Goal: Task Accomplishment & Management: Manage account settings

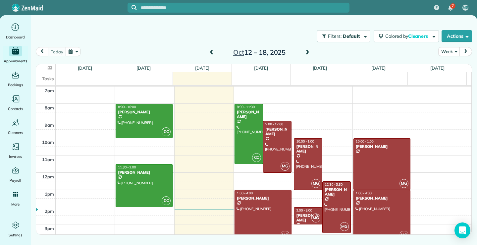
click at [212, 52] on span at bounding box center [211, 53] width 7 height 6
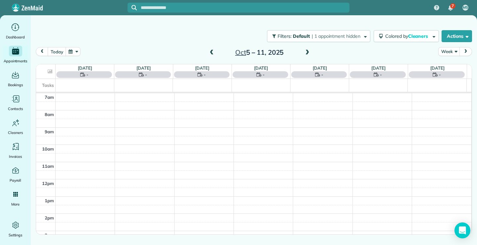
click at [212, 53] on span at bounding box center [211, 53] width 7 height 6
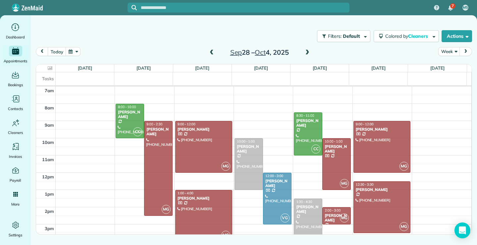
click at [212, 53] on span at bounding box center [211, 53] width 7 height 6
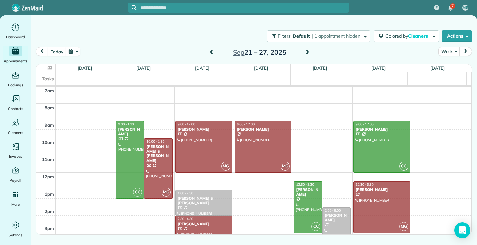
click at [211, 53] on span at bounding box center [211, 53] width 7 height 6
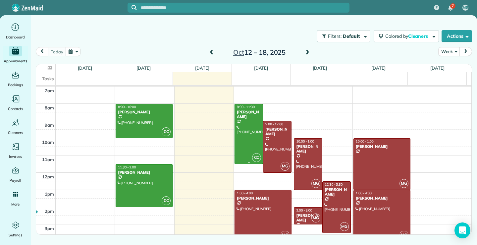
click at [248, 145] on div at bounding box center [249, 134] width 28 height 60
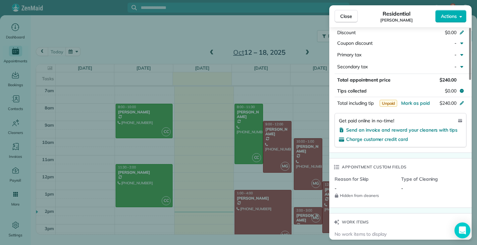
scroll to position [364, 0]
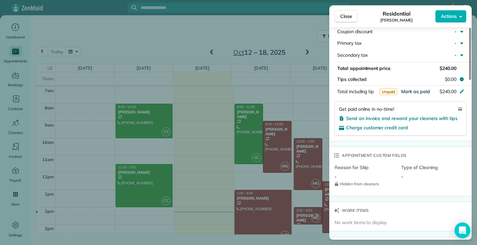
click at [418, 89] on span "Mark as paid" at bounding box center [415, 91] width 29 height 6
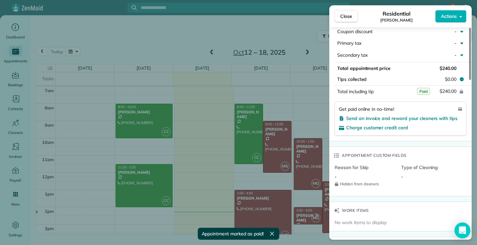
click at [143, 126] on div "Close Residential [PERSON_NAME] Actions Status Active [PERSON_NAME] · Open prof…" at bounding box center [238, 122] width 477 height 245
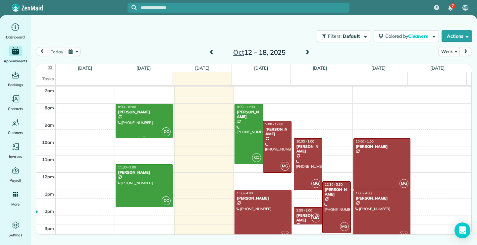
click at [133, 118] on div at bounding box center [144, 121] width 56 height 34
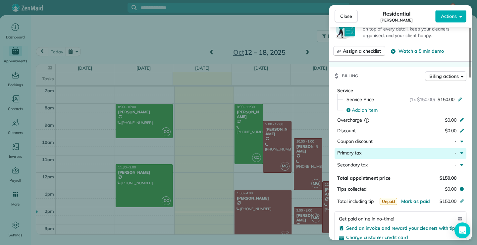
scroll to position [330, 0]
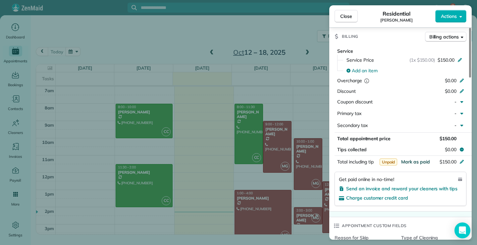
click at [417, 161] on span "Mark as paid" at bounding box center [415, 162] width 29 height 6
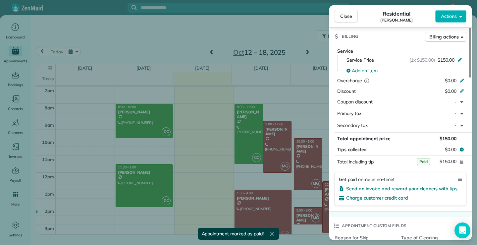
click at [248, 142] on div "Close Residential [PERSON_NAME] Actions Status Active [PERSON_NAME] · Open prof…" at bounding box center [238, 122] width 477 height 245
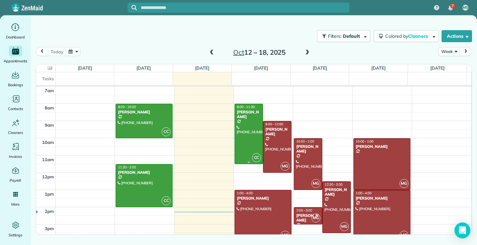
click at [248, 138] on div at bounding box center [249, 134] width 28 height 60
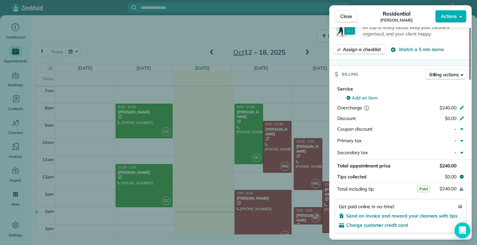
scroll to position [234, 0]
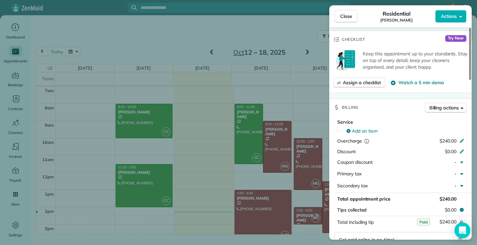
click at [422, 222] on span "Paid" at bounding box center [423, 221] width 13 height 7
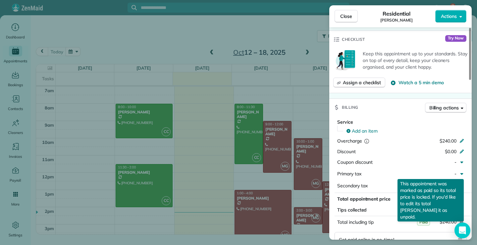
click at [422, 220] on span "Paid" at bounding box center [423, 221] width 13 height 7
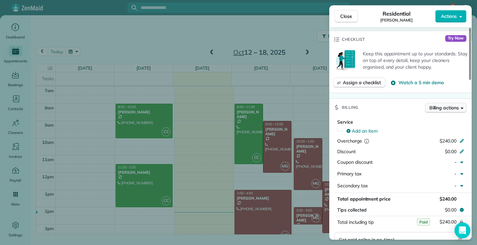
click at [460, 109] on icon "button" at bounding box center [461, 107] width 3 height 5
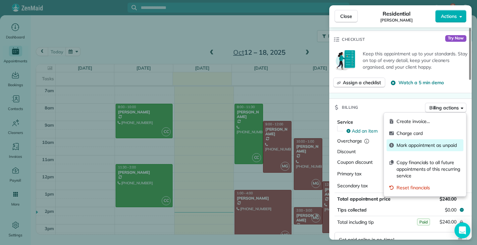
click at [418, 146] on span "Mark appointment as unpaid" at bounding box center [428, 145] width 64 height 7
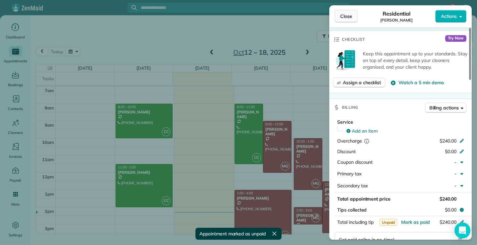
click at [345, 13] on button "Close" at bounding box center [345, 16] width 23 height 13
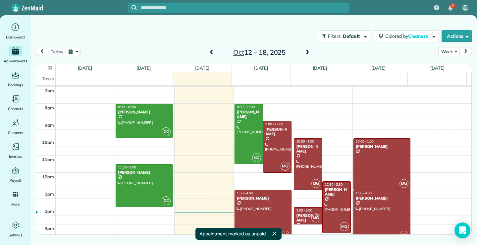
click at [212, 50] on span at bounding box center [211, 53] width 7 height 6
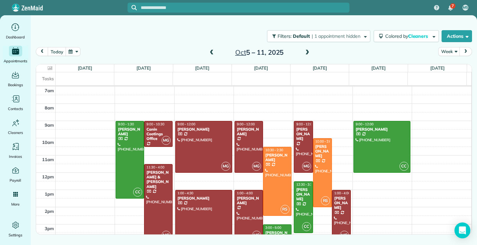
click at [212, 50] on span at bounding box center [211, 53] width 7 height 6
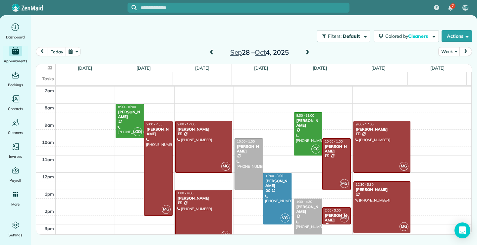
click at [212, 50] on span at bounding box center [211, 53] width 7 height 6
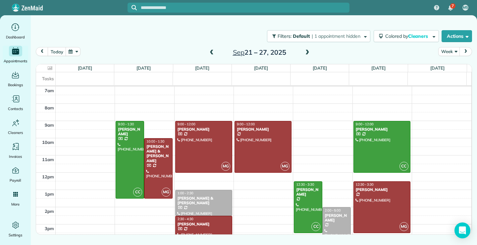
click at [212, 50] on span at bounding box center [211, 53] width 7 height 6
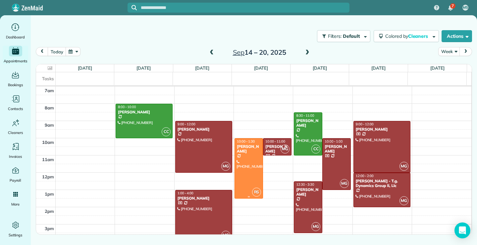
click at [245, 172] on div at bounding box center [249, 168] width 28 height 60
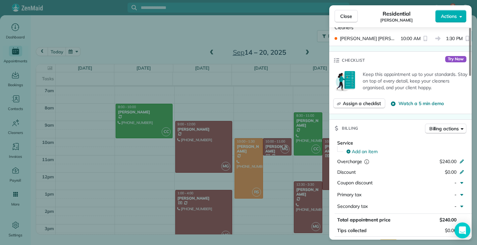
scroll to position [266, 0]
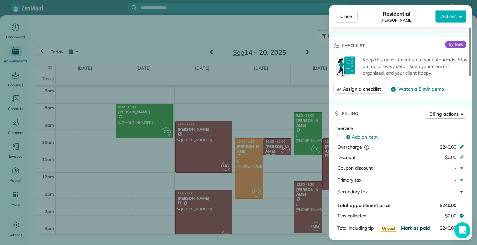
click at [412, 227] on span "Mark as paid" at bounding box center [415, 228] width 29 height 6
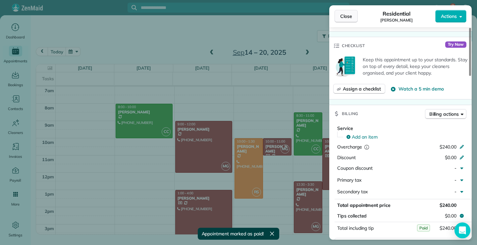
click at [356, 15] on button "Close" at bounding box center [345, 16] width 23 height 13
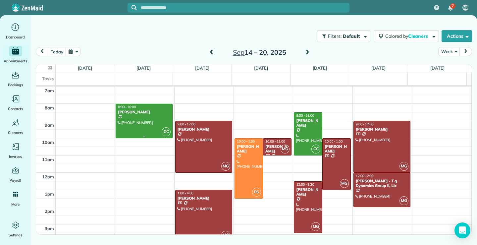
click at [138, 116] on div at bounding box center [144, 121] width 56 height 34
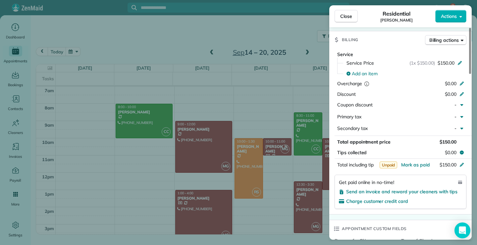
scroll to position [365, 0]
click at [426, 165] on span "Mark as paid" at bounding box center [415, 164] width 29 height 6
click at [349, 15] on span "Close" at bounding box center [346, 16] width 12 height 7
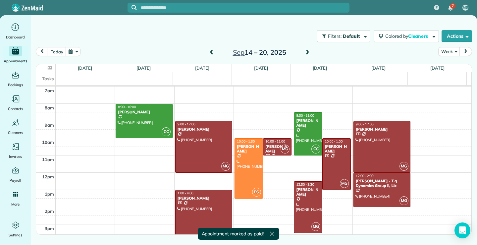
click at [207, 207] on div at bounding box center [203, 215] width 56 height 51
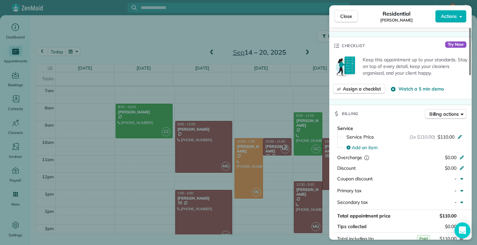
scroll to position [299, 0]
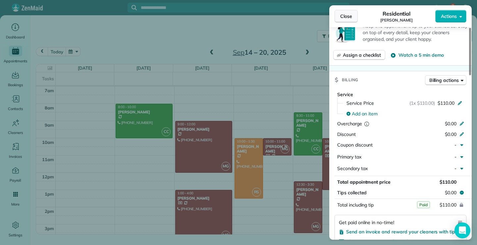
click at [341, 13] on span "Close" at bounding box center [346, 16] width 12 height 7
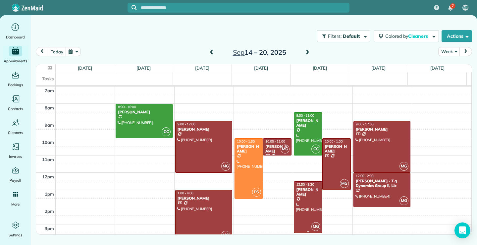
click at [312, 212] on div at bounding box center [308, 206] width 28 height 51
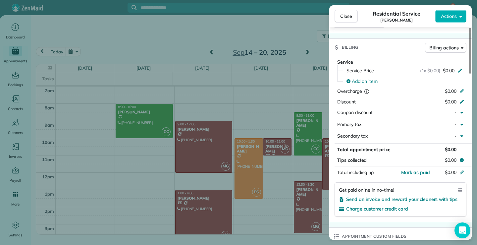
scroll to position [265, 0]
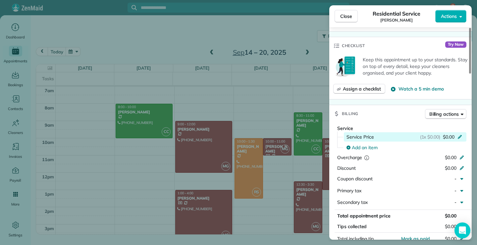
click at [448, 138] on span "$0.00" at bounding box center [449, 136] width 12 height 7
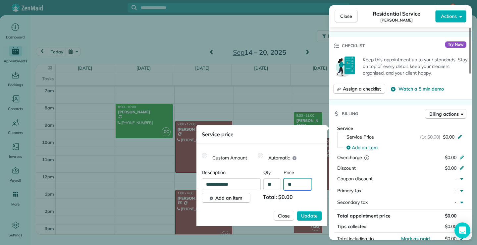
click at [293, 184] on input "**" at bounding box center [297, 184] width 28 height 12
type input "****"
click at [306, 218] on span "Update" at bounding box center [309, 215] width 17 height 7
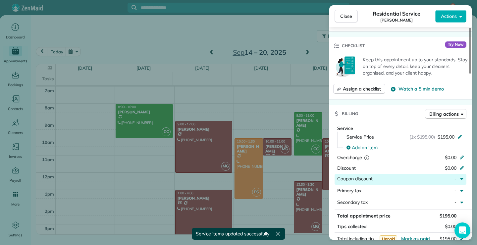
scroll to position [299, 0]
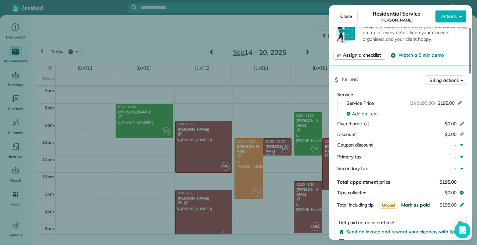
click at [423, 204] on span "Mark as paid" at bounding box center [415, 205] width 29 height 6
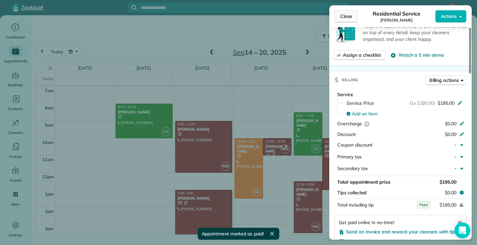
click at [344, 14] on span "Close" at bounding box center [346, 16] width 12 height 7
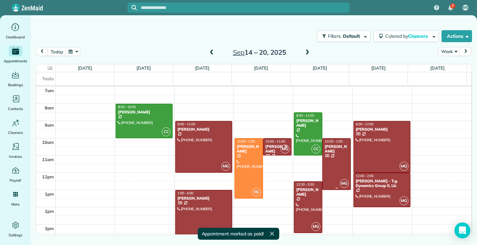
click at [329, 166] on div at bounding box center [336, 163] width 28 height 51
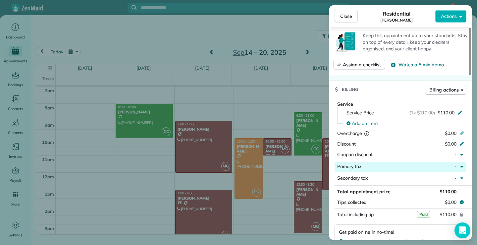
scroll to position [331, 0]
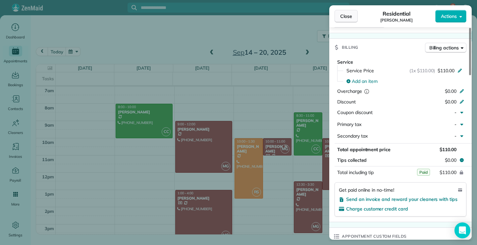
click at [341, 13] on span "Close" at bounding box center [346, 16] width 12 height 7
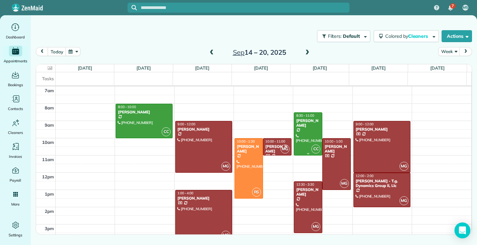
click at [302, 127] on div "[PERSON_NAME]" at bounding box center [308, 123] width 24 height 10
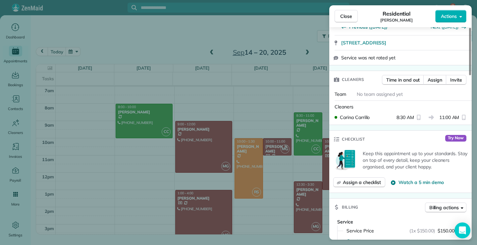
scroll to position [298, 0]
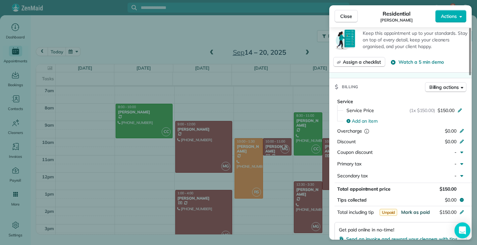
click at [426, 209] on span "Mark as paid" at bounding box center [415, 212] width 29 height 6
click at [345, 16] on span "Close" at bounding box center [346, 16] width 12 height 7
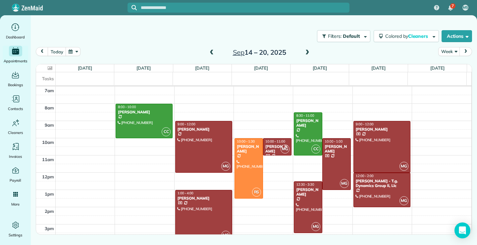
click at [50, 68] on icon at bounding box center [50, 68] width 5 height 4
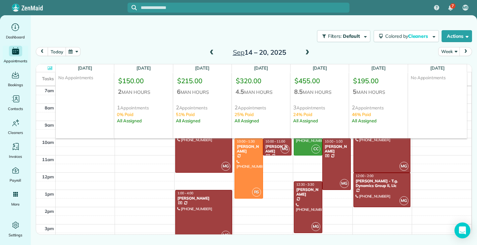
click at [88, 31] on div "Filters: Default | 1 appointment hidden Colored by Cleaners Color by Cleaner Co…" at bounding box center [254, 36] width 446 height 22
click at [47, 69] on div at bounding box center [45, 68] width 17 height 8
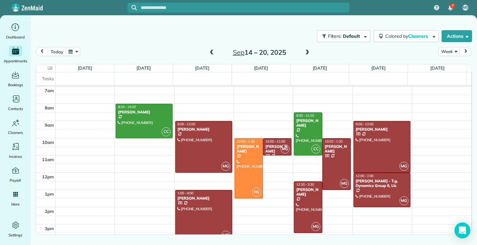
click at [309, 51] on span at bounding box center [306, 53] width 7 height 6
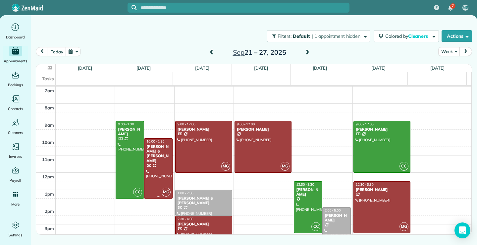
click at [164, 171] on div at bounding box center [158, 168] width 28 height 60
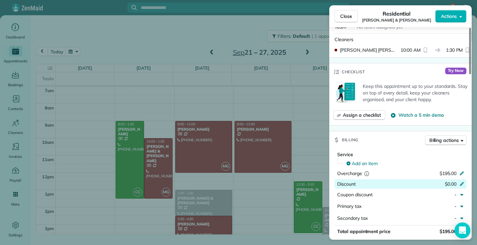
scroll to position [299, 0]
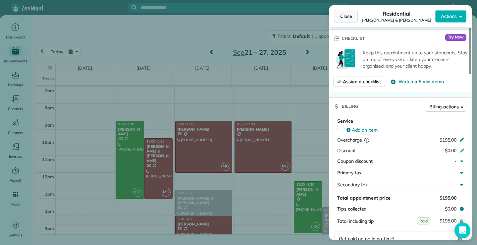
click at [352, 17] on button "Close" at bounding box center [345, 16] width 23 height 13
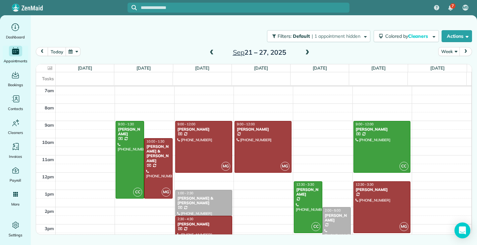
click at [210, 222] on div "[PERSON_NAME]" at bounding box center [203, 223] width 53 height 5
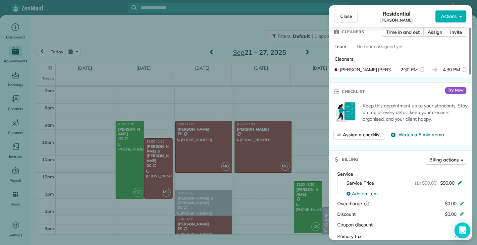
scroll to position [298, 0]
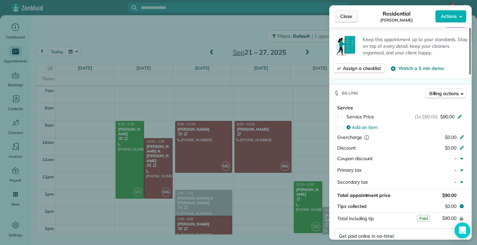
click at [346, 15] on span "Close" at bounding box center [346, 16] width 12 height 7
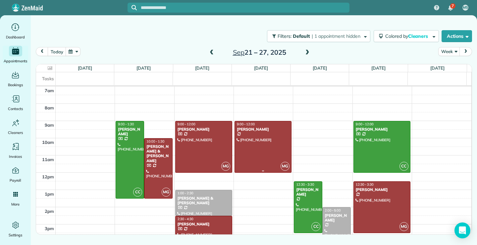
click at [255, 147] on div at bounding box center [263, 146] width 56 height 51
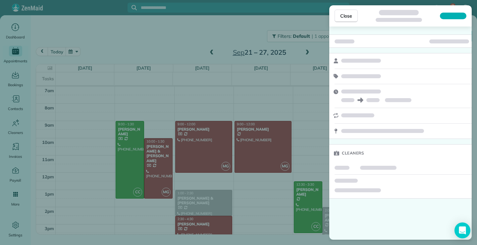
click at [256, 150] on div "Close Cleaners" at bounding box center [238, 122] width 477 height 245
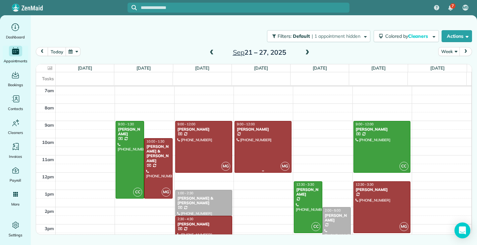
click at [242, 146] on div at bounding box center [263, 146] width 56 height 51
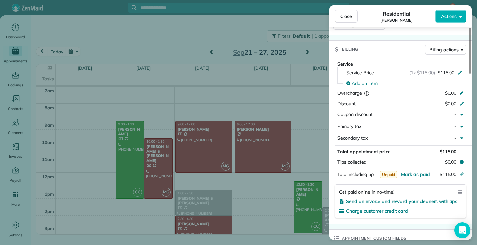
scroll to position [364, 0]
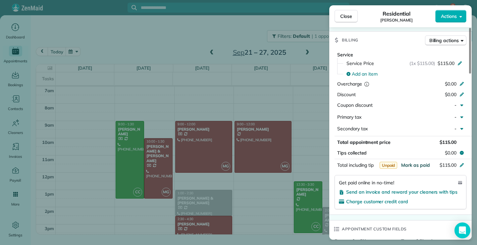
click at [424, 165] on span "Mark as paid" at bounding box center [415, 165] width 29 height 6
click at [346, 15] on span "Close" at bounding box center [346, 16] width 12 height 7
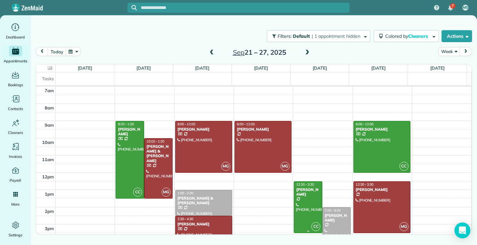
click at [303, 205] on div at bounding box center [308, 206] width 28 height 51
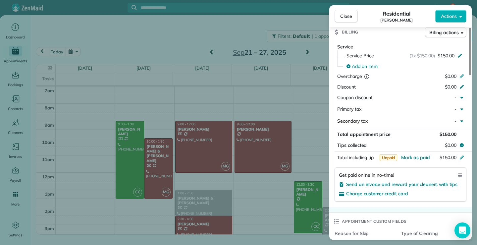
scroll to position [331, 0]
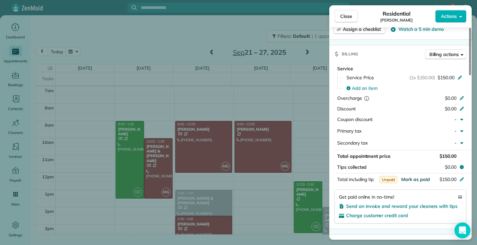
click at [416, 176] on span "Mark as paid" at bounding box center [415, 179] width 29 height 6
click at [350, 14] on span "Close" at bounding box center [346, 16] width 12 height 7
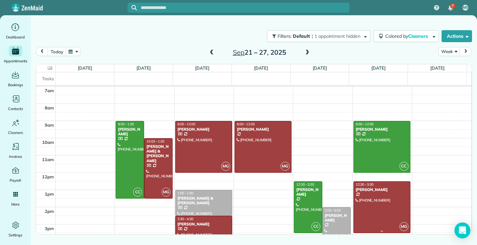
click at [377, 210] on div at bounding box center [381, 206] width 56 height 51
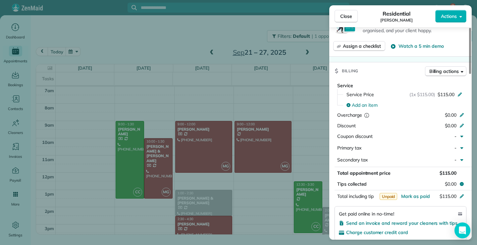
scroll to position [332, 0]
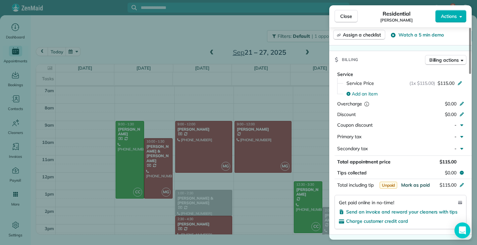
click at [419, 185] on span "Mark as paid" at bounding box center [415, 185] width 29 height 6
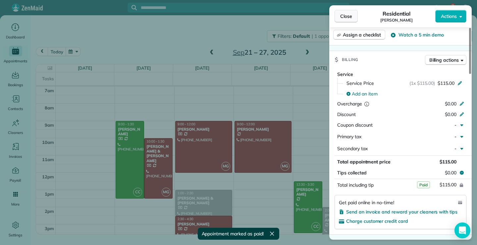
click at [350, 18] on span "Close" at bounding box center [346, 16] width 12 height 7
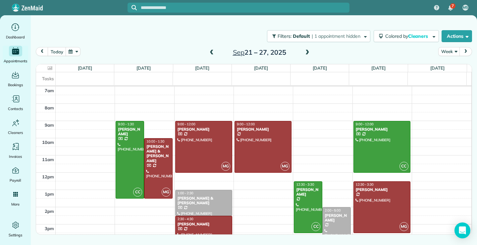
click at [340, 226] on div at bounding box center [336, 232] width 28 height 51
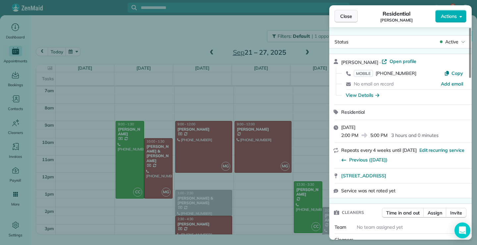
click at [350, 12] on button "Close" at bounding box center [345, 16] width 23 height 13
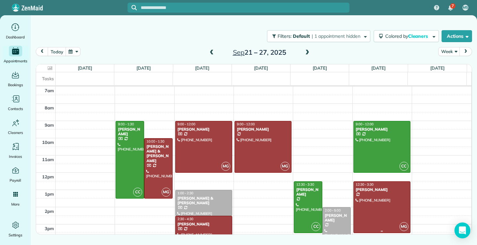
click at [379, 216] on div at bounding box center [381, 206] width 56 height 51
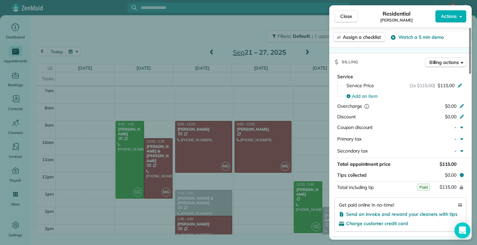
scroll to position [332, 0]
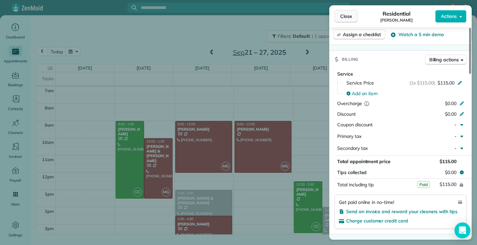
click at [346, 16] on span "Close" at bounding box center [346, 16] width 12 height 7
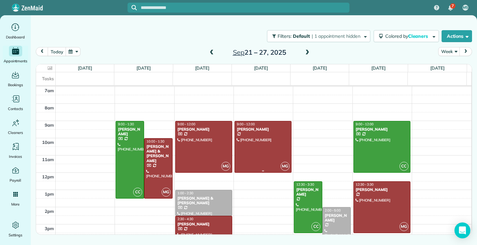
click at [266, 150] on div at bounding box center [263, 146] width 56 height 51
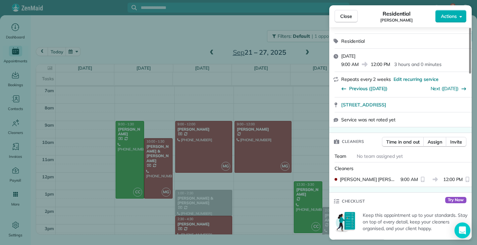
scroll to position [135, 0]
click at [348, 14] on span "Close" at bounding box center [346, 16] width 12 height 7
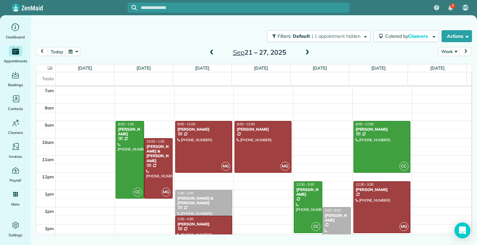
click at [50, 68] on icon at bounding box center [50, 68] width 5 height 4
